Goal: Obtain resource: Obtain resource

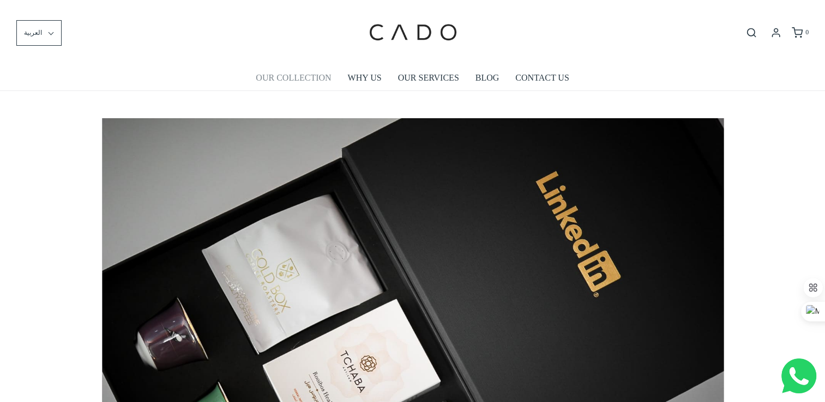
click at [294, 73] on link "OUR COLLECTION" at bounding box center [293, 77] width 75 height 25
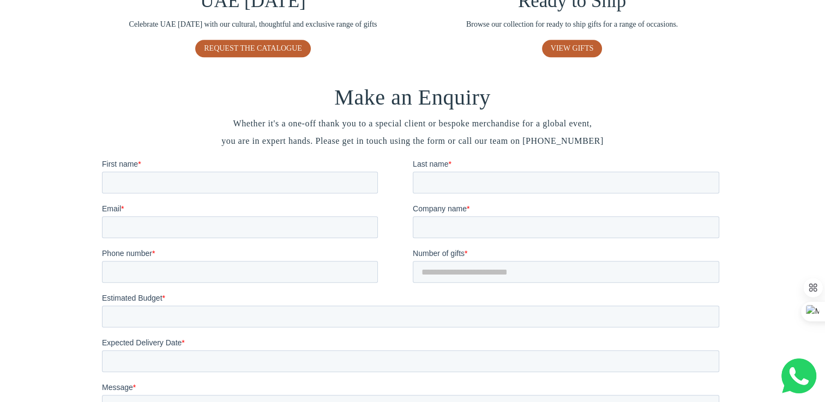
scroll to position [949, 0]
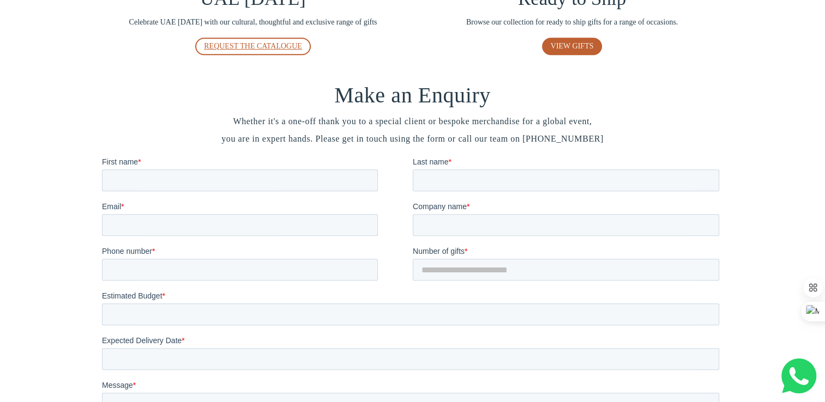
click at [284, 47] on span "REQUEST THE CATALOGUE" at bounding box center [253, 46] width 98 height 8
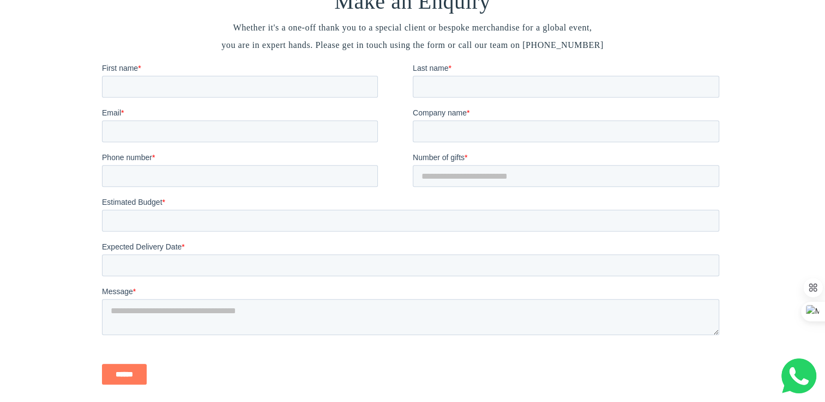
scroll to position [1036, 0]
